Goal: Communication & Community: Answer question/provide support

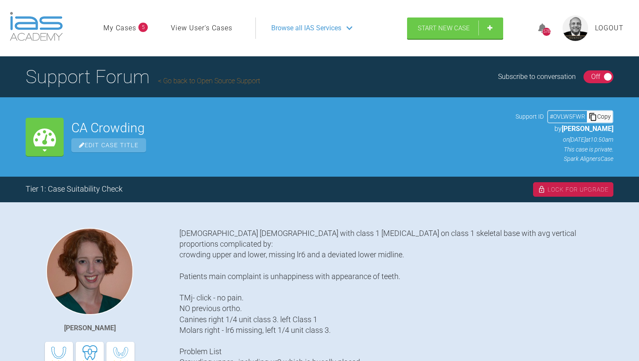
click at [586, 79] on div "On Off" at bounding box center [598, 76] width 30 height 13
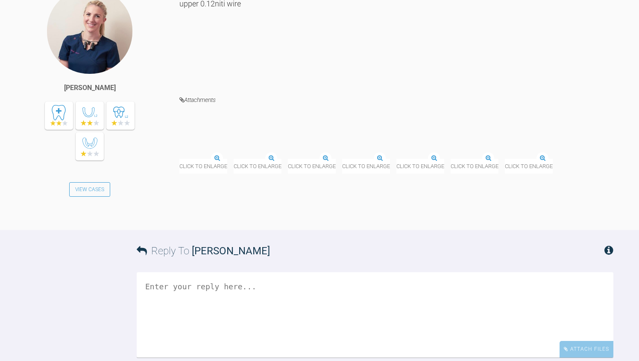
scroll to position [2648, 0]
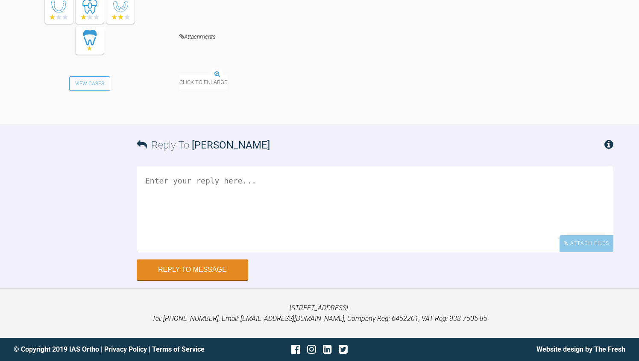
scroll to position [5603, 0]
click at [635, 124] on div "[PERSON_NAME] View Cases Hello, Thanks for your quick response. Please could yo…" at bounding box center [319, 3] width 639 height 243
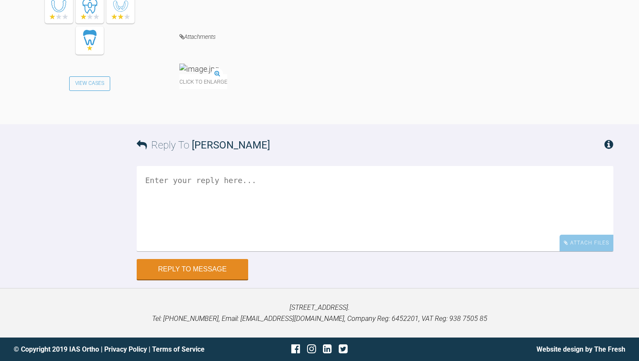
click at [245, 236] on textarea at bounding box center [375, 208] width 477 height 85
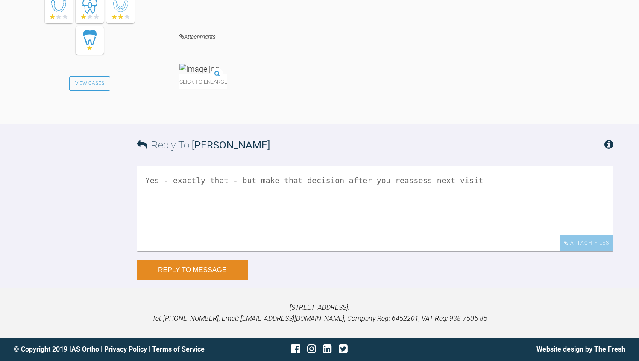
type textarea "Yes - exactly that - but make that decision after you reassess next visit"
click at [185, 281] on button "Reply to Message" at bounding box center [192, 270] width 111 height 21
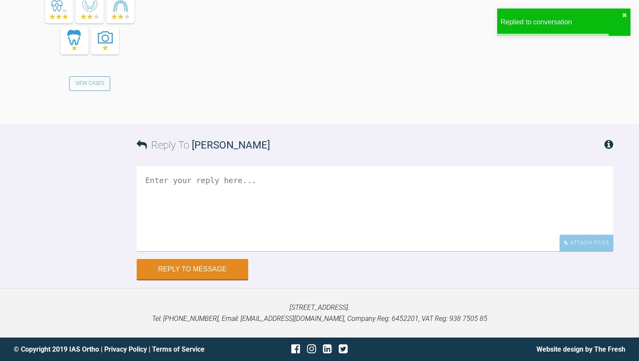
scroll to position [6008, 0]
